Goal: Transaction & Acquisition: Book appointment/travel/reservation

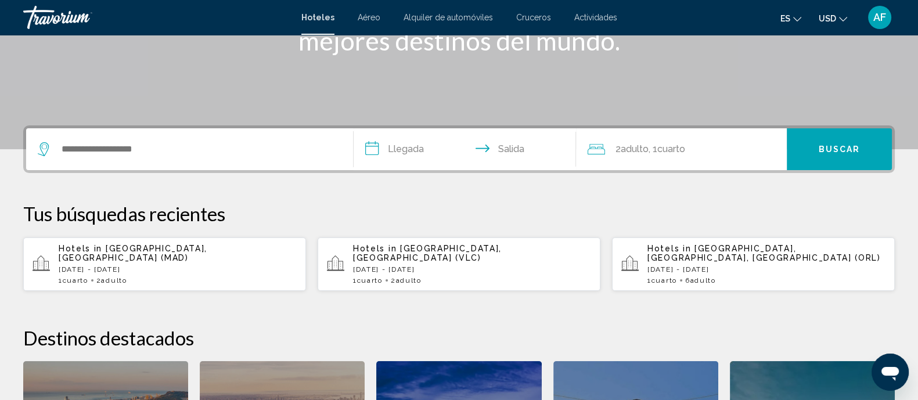
scroll to position [108, 0]
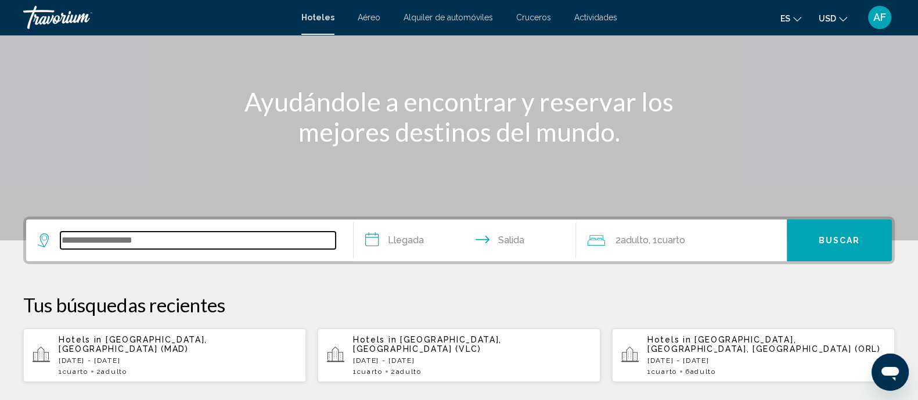
click at [155, 236] on input "Search widget" at bounding box center [197, 240] width 275 height 17
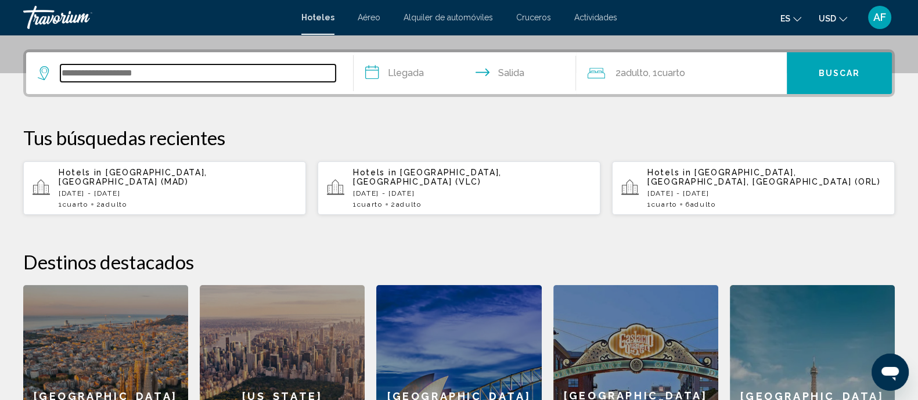
scroll to position [287, 0]
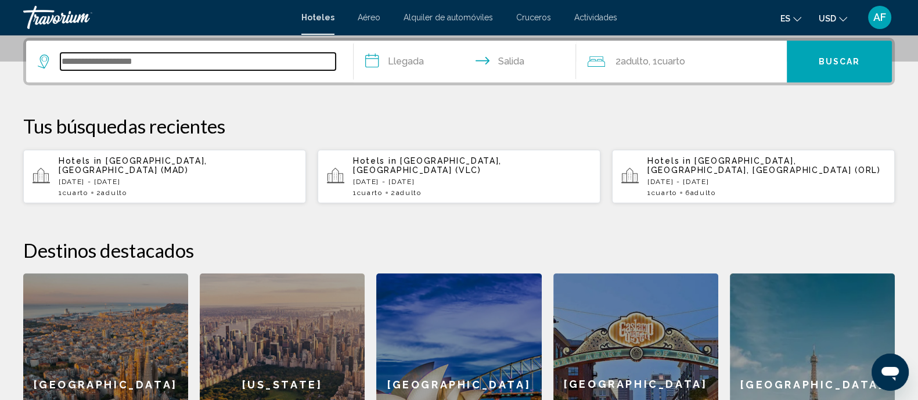
type input "*"
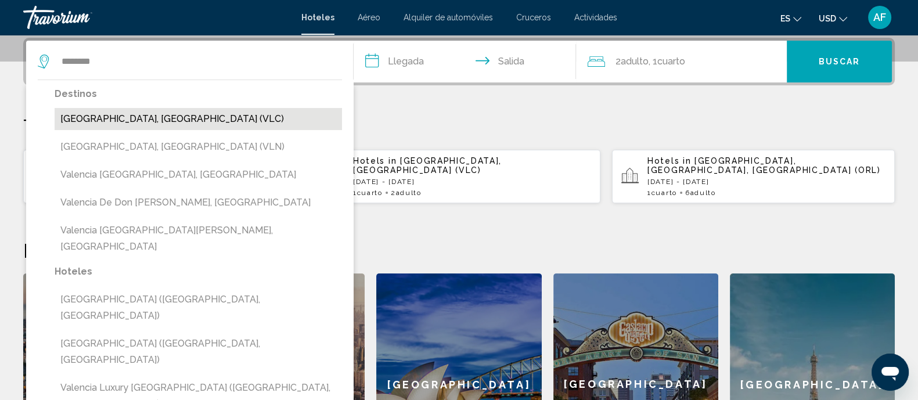
click at [153, 118] on button "[GEOGRAPHIC_DATA], [GEOGRAPHIC_DATA] (VLC)" at bounding box center [198, 119] width 287 height 22
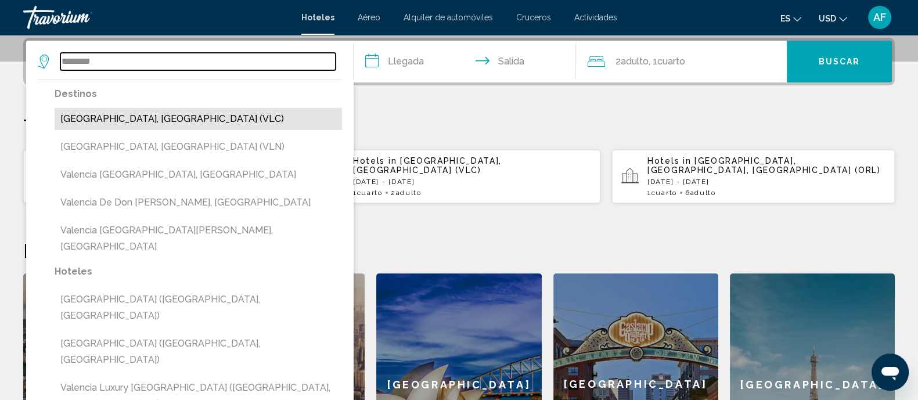
type input "**********"
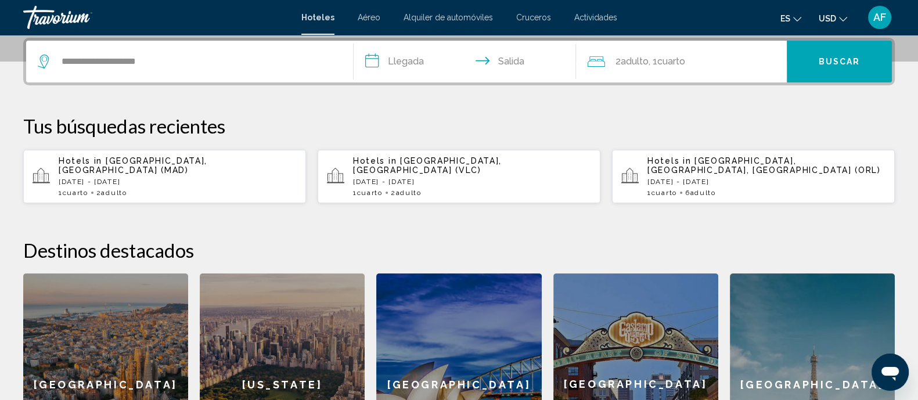
click at [384, 60] on input "**********" at bounding box center [467, 63] width 227 height 45
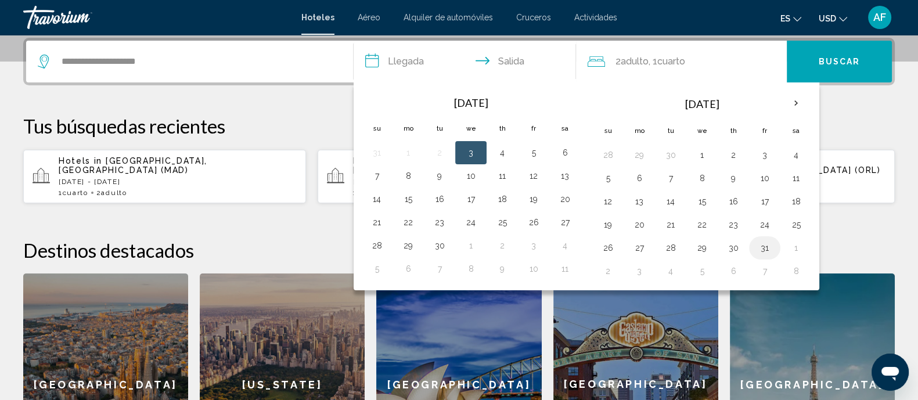
click at [764, 248] on button "31" at bounding box center [764, 248] width 19 height 16
click at [762, 268] on button "7" at bounding box center [764, 271] width 19 height 16
type input "**********"
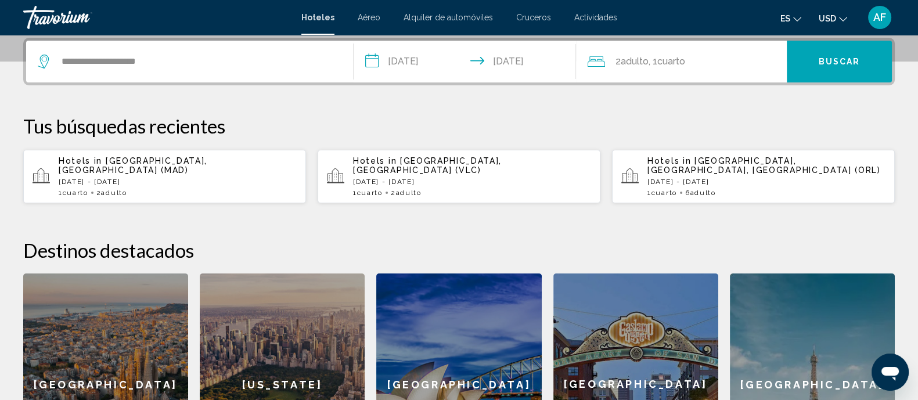
click at [826, 60] on span "Buscar" at bounding box center [840, 61] width 42 height 9
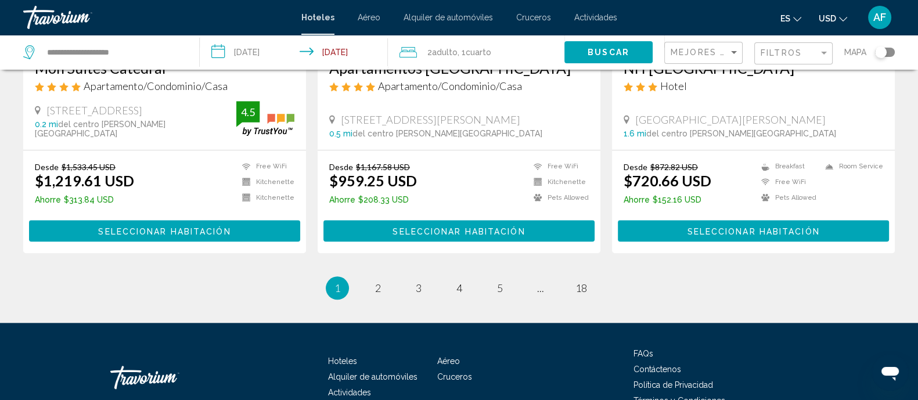
scroll to position [1524, 0]
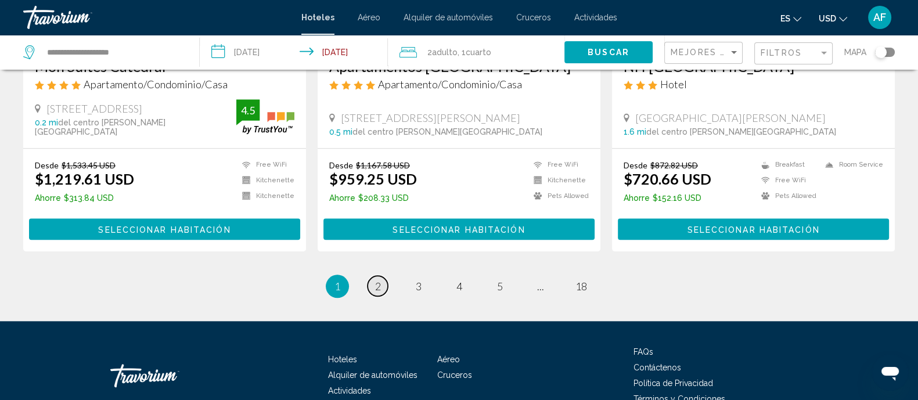
click at [377, 280] on span "2" at bounding box center [378, 286] width 6 height 13
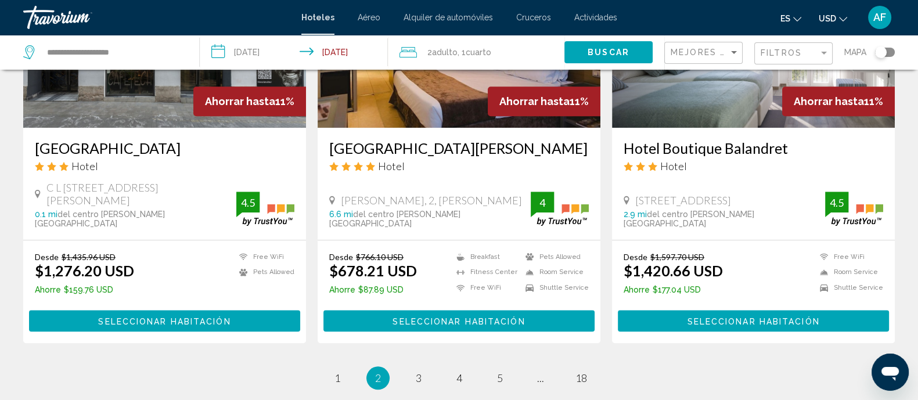
scroll to position [1524, 0]
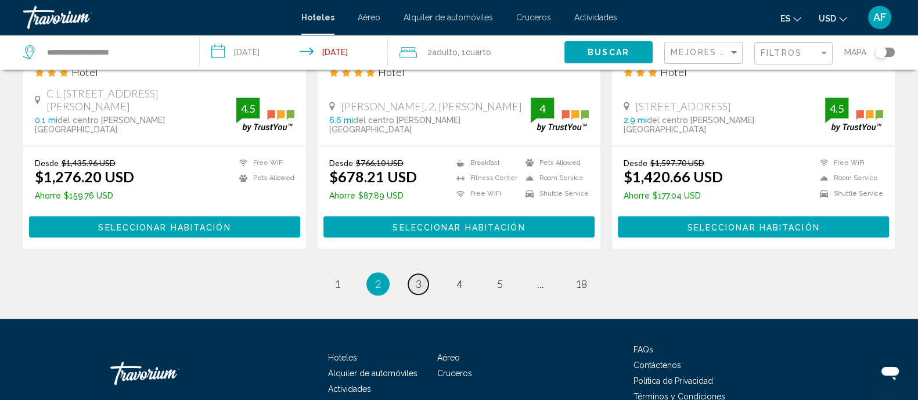
click at [422, 274] on link "page 3" at bounding box center [418, 284] width 20 height 20
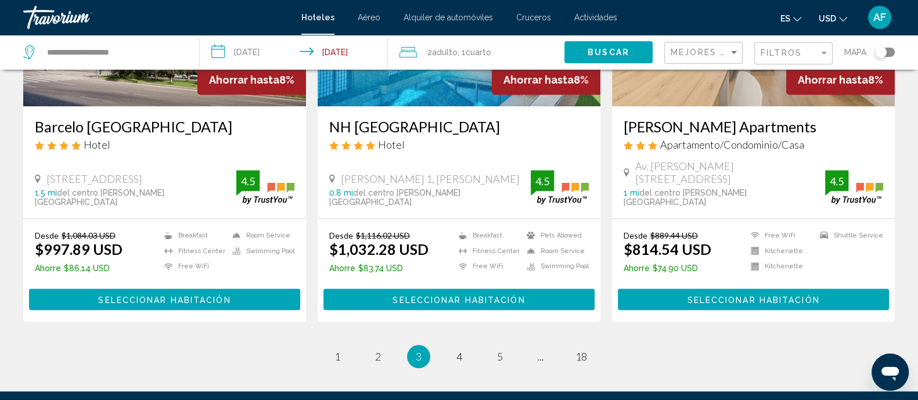
scroll to position [1570, 0]
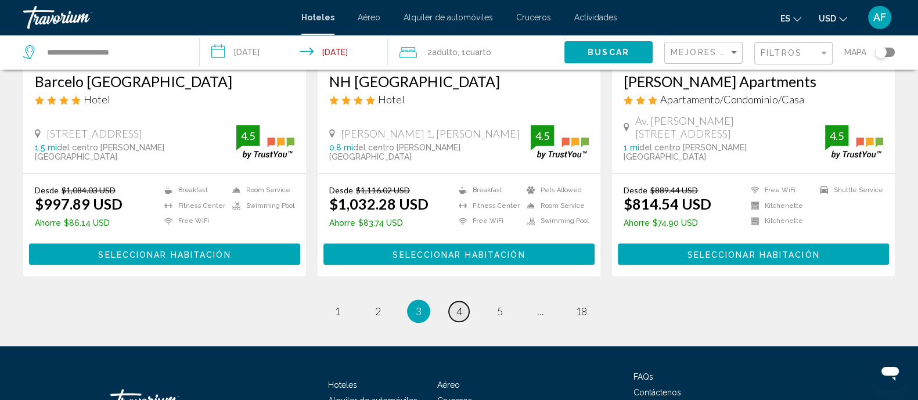
click at [461, 305] on span "4" at bounding box center [459, 311] width 6 height 13
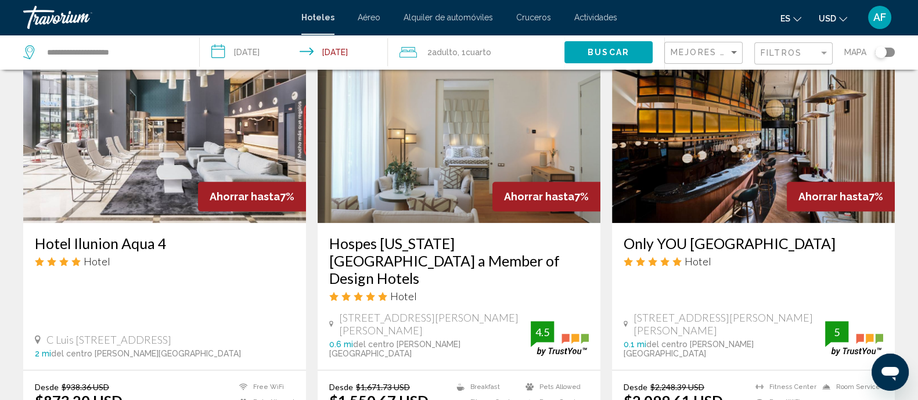
scroll to position [943, 0]
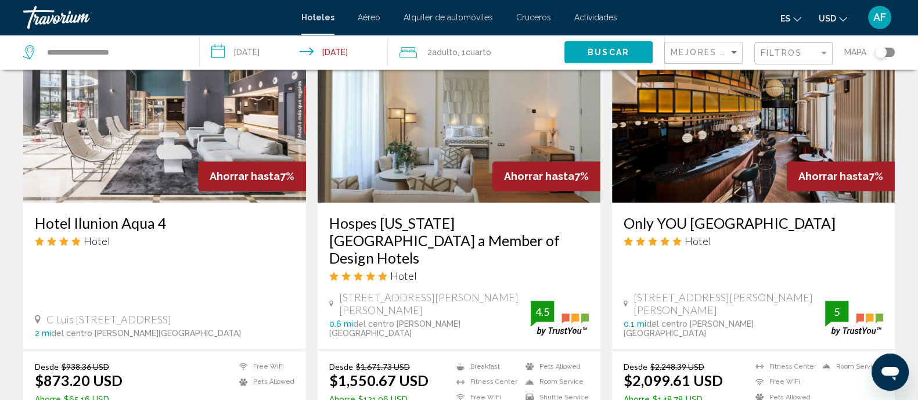
click at [733, 141] on img "Main content" at bounding box center [753, 110] width 283 height 186
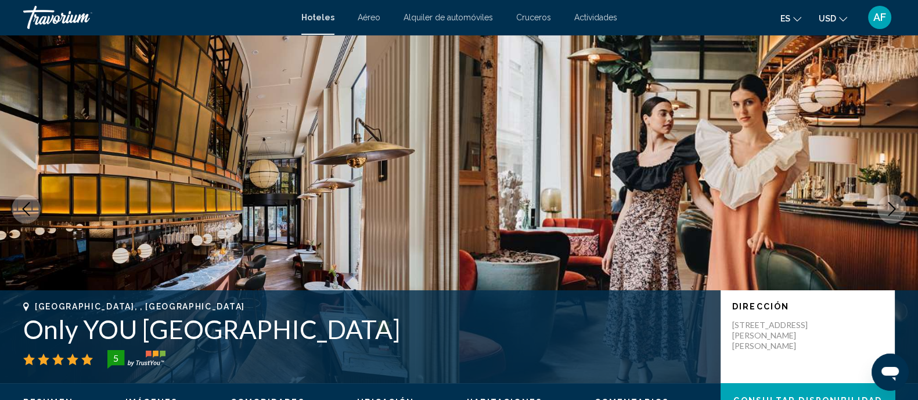
click at [883, 12] on span "AF" at bounding box center [879, 18] width 13 height 12
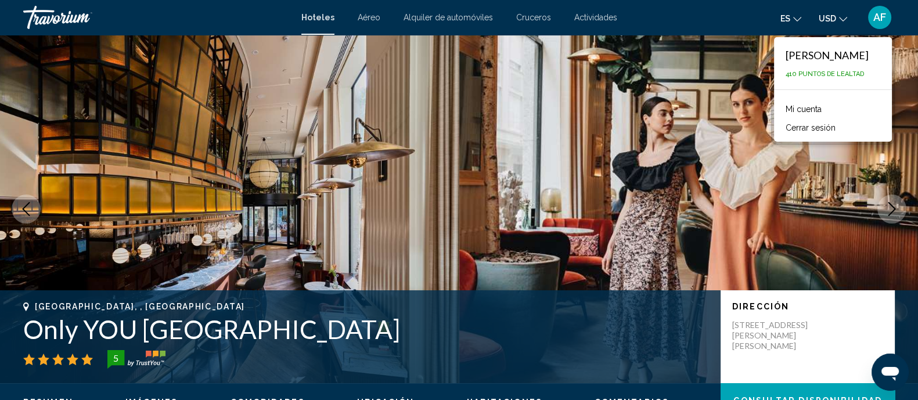
click at [826, 140] on div "Mi cuenta Cerrar sesión" at bounding box center [833, 117] width 118 height 49
click at [823, 131] on button "Cerrar sesión" at bounding box center [811, 127] width 62 height 15
